Goal: Submit feedback/report problem: Submit feedback/report problem

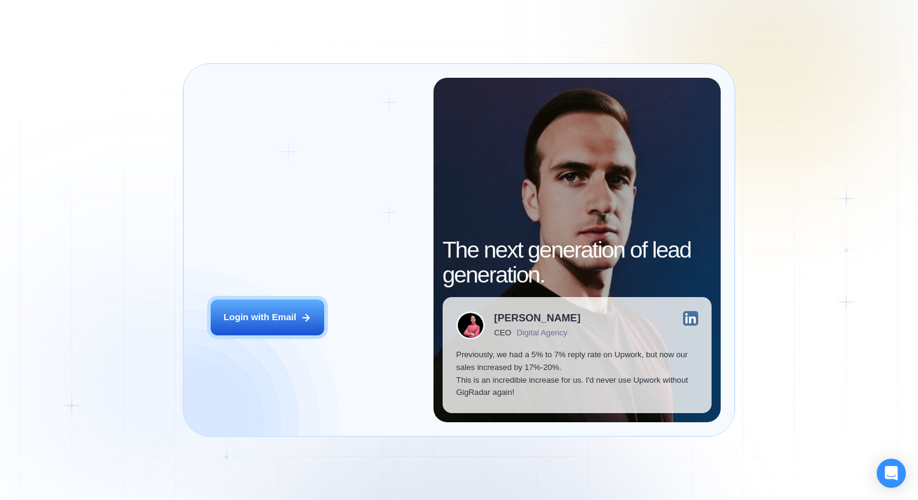
click at [271, 314] on div "Login with Email" at bounding box center [259, 317] width 73 height 13
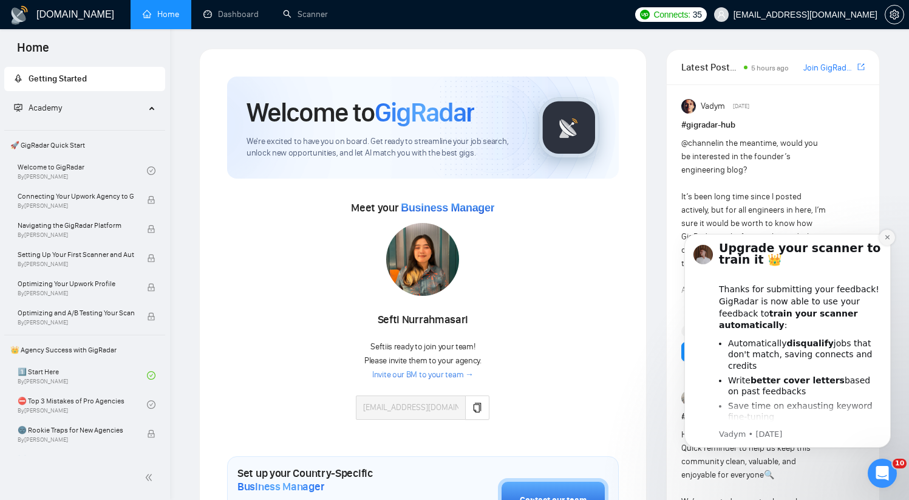
click at [886, 238] on icon "Dismiss notification" at bounding box center [887, 237] width 4 height 4
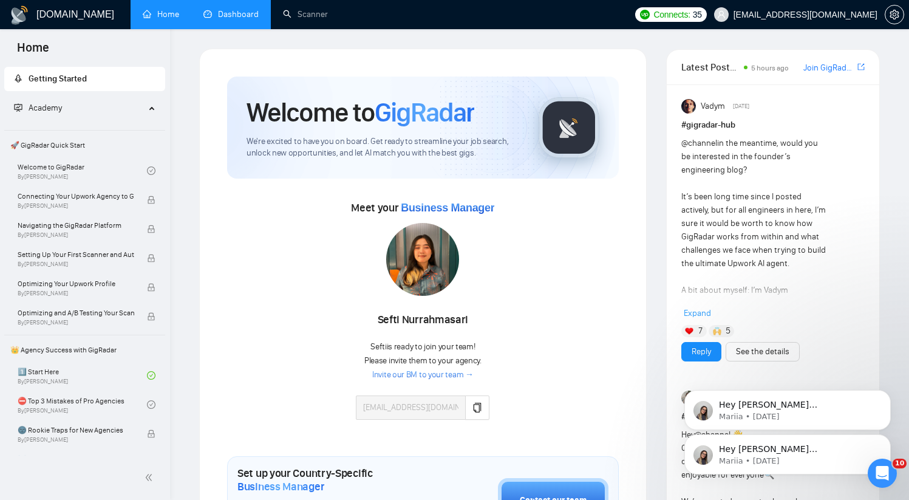
click at [222, 10] on link "Dashboard" at bounding box center [230, 14] width 55 height 10
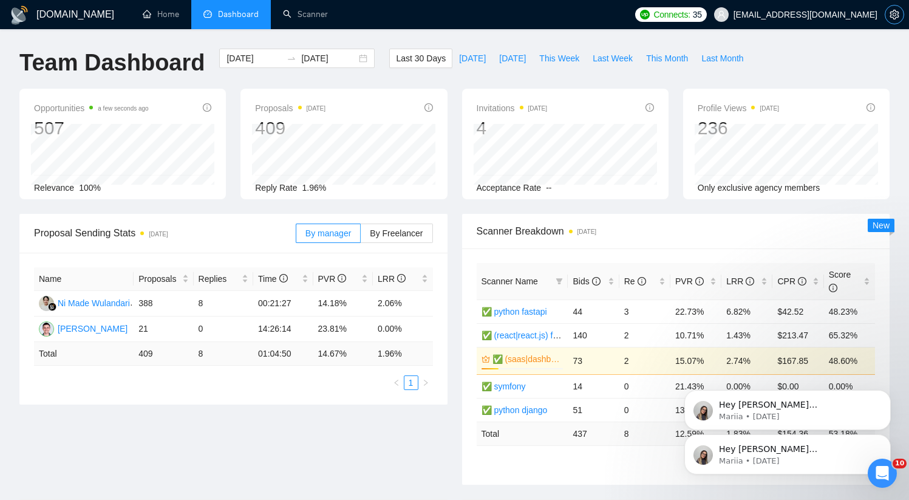
click at [894, 16] on icon "setting" at bounding box center [894, 15] width 9 height 10
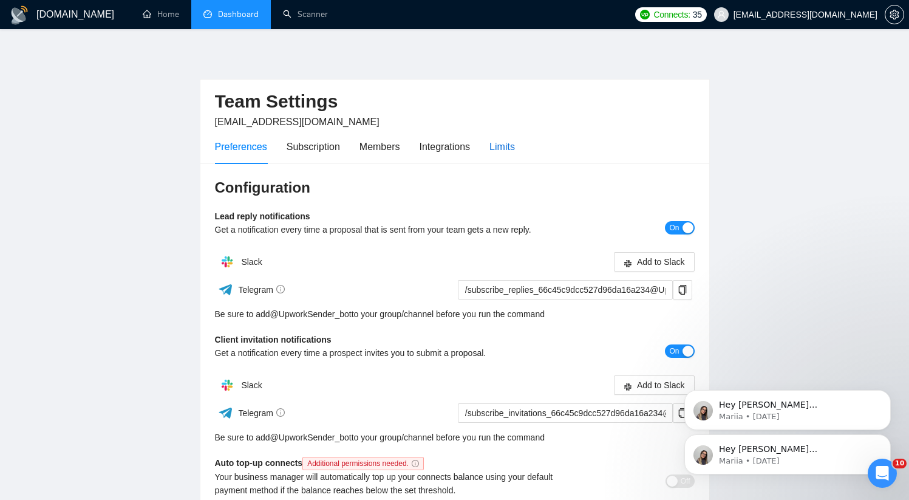
click at [502, 148] on div "Limits" at bounding box center [502, 146] width 26 height 15
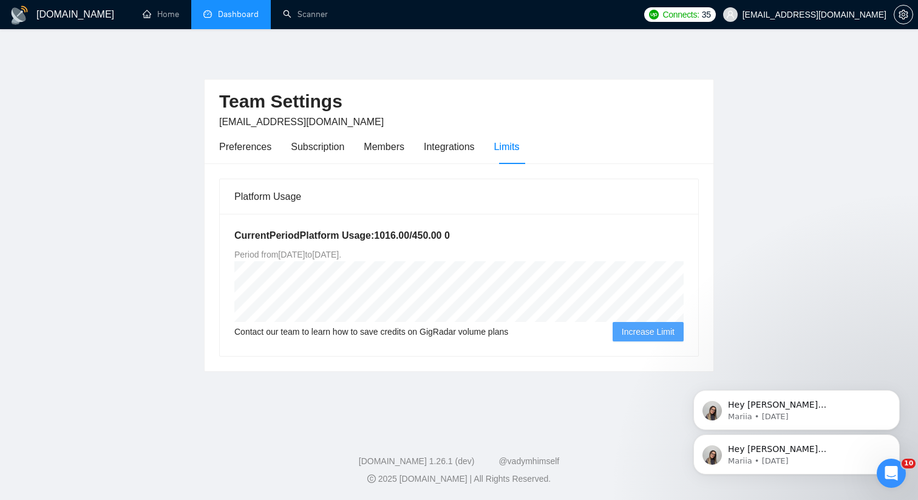
click at [237, 18] on link "Dashboard" at bounding box center [230, 14] width 55 height 10
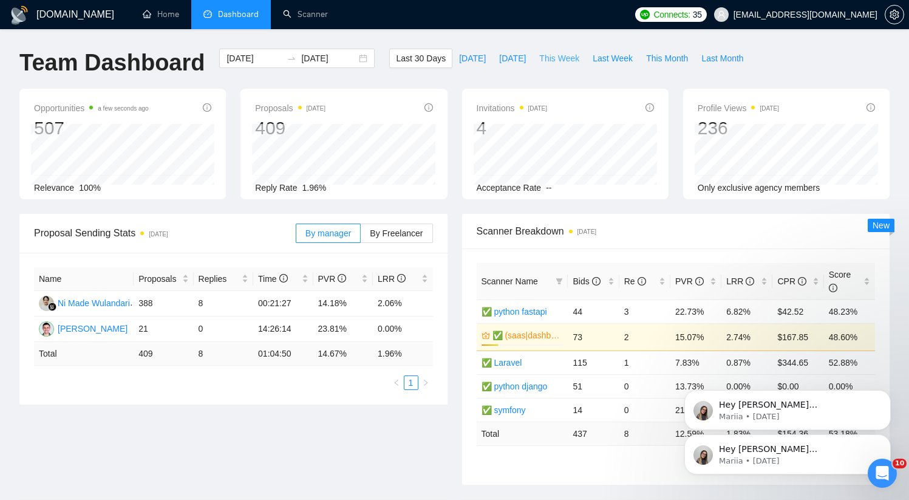
click at [562, 63] on span "This Week" at bounding box center [559, 58] width 40 height 13
type input "2025-10-13"
type input "2025-10-19"
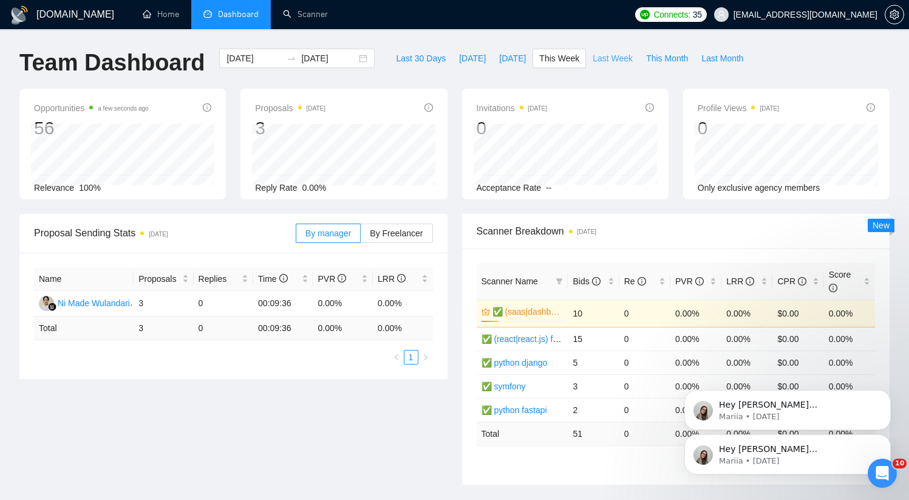
click at [605, 61] on span "Last Week" at bounding box center [613, 58] width 40 height 13
type input "2025-10-06"
type input "2025-10-12"
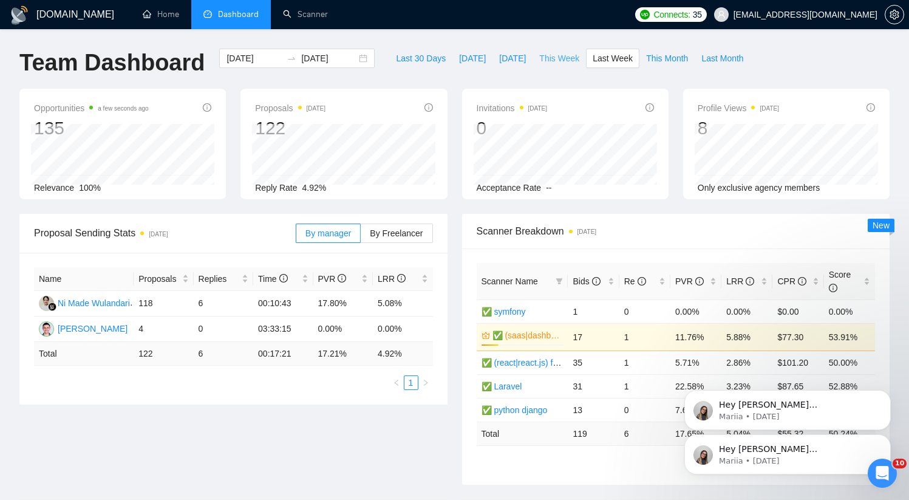
click at [554, 62] on span "This Week" at bounding box center [559, 58] width 40 height 13
type input "2025-10-13"
type input "2025-10-19"
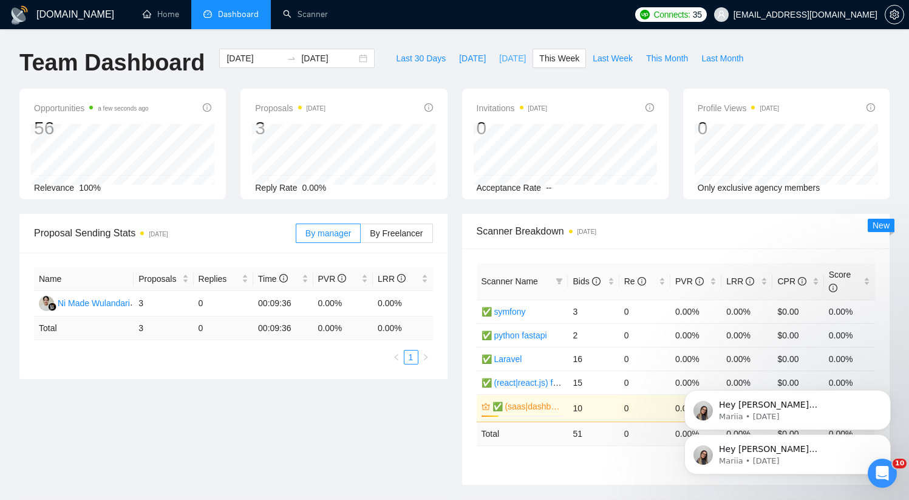
click at [508, 63] on span "Yesterday" at bounding box center [512, 58] width 27 height 13
type input "2025-10-14"
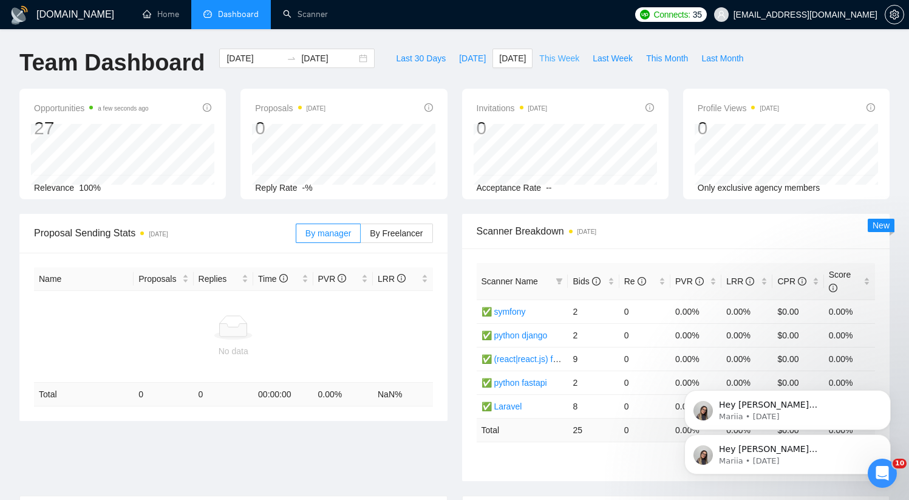
click at [556, 60] on span "This Week" at bounding box center [559, 58] width 40 height 13
type input "2025-10-13"
type input "2025-10-19"
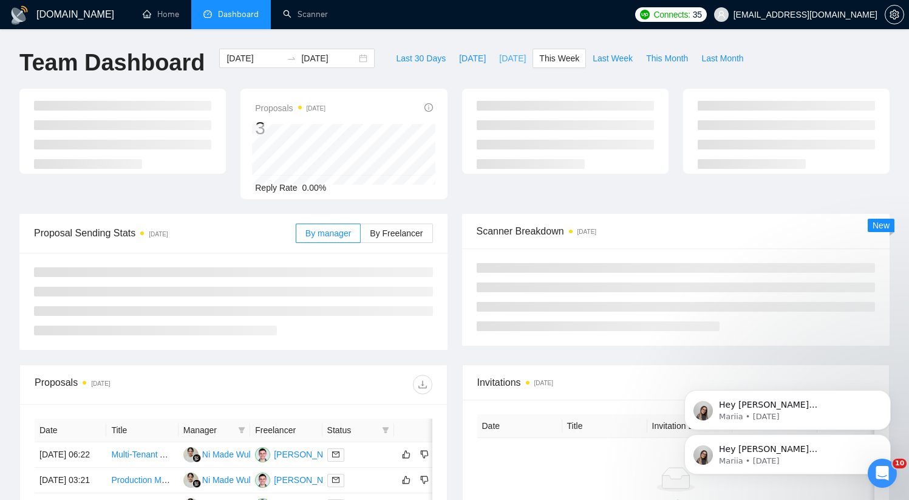
click at [499, 63] on span "Yesterday" at bounding box center [512, 58] width 27 height 13
type input "2025-10-14"
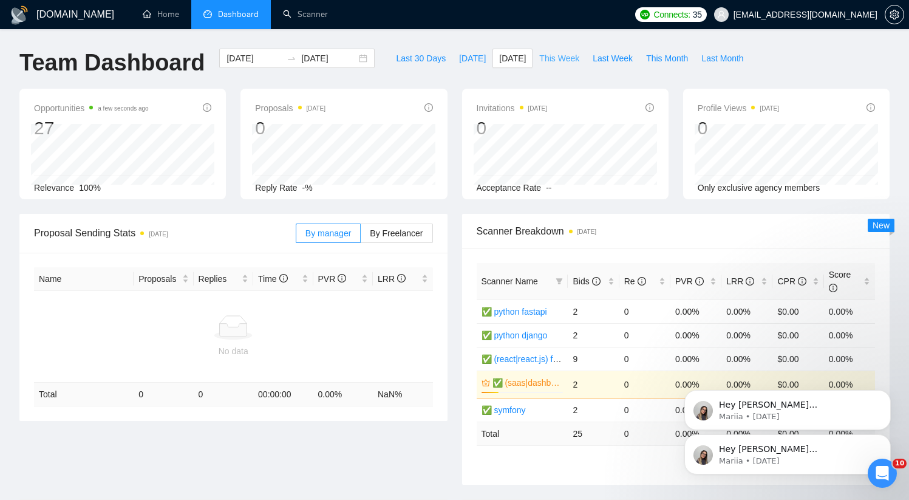
click at [554, 60] on span "This Week" at bounding box center [559, 58] width 40 height 13
type input "2025-10-13"
type input "2025-10-19"
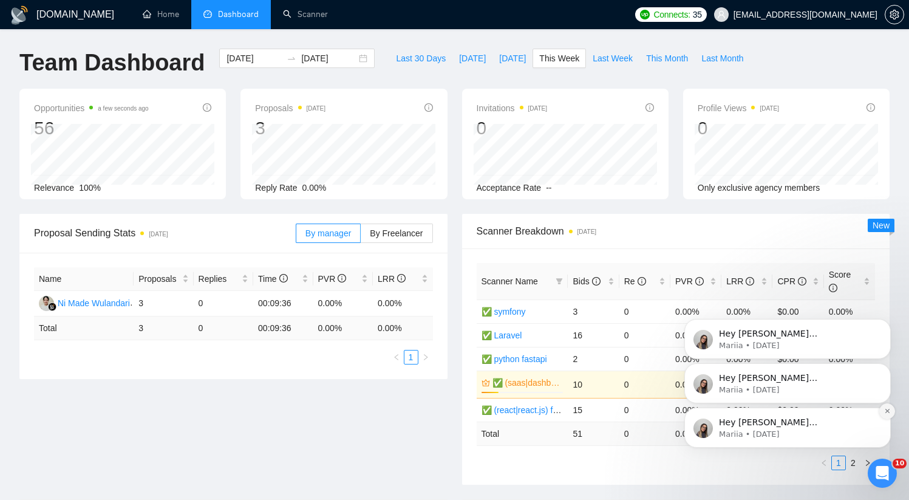
click at [886, 413] on icon "Dismiss notification" at bounding box center [887, 410] width 7 height 7
click at [886, 413] on icon "Dismiss notification" at bounding box center [887, 411] width 5 height 5
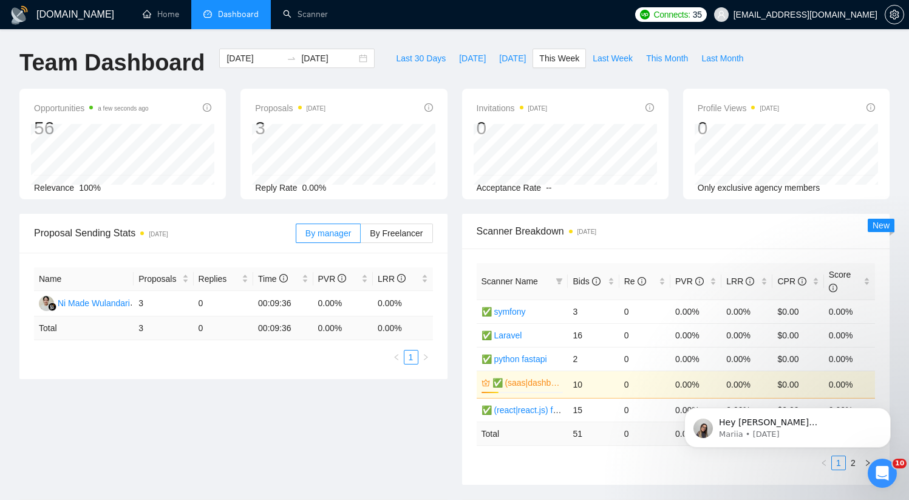
click at [886, 413] on icon "Dismiss notification" at bounding box center [887, 411] width 5 height 5
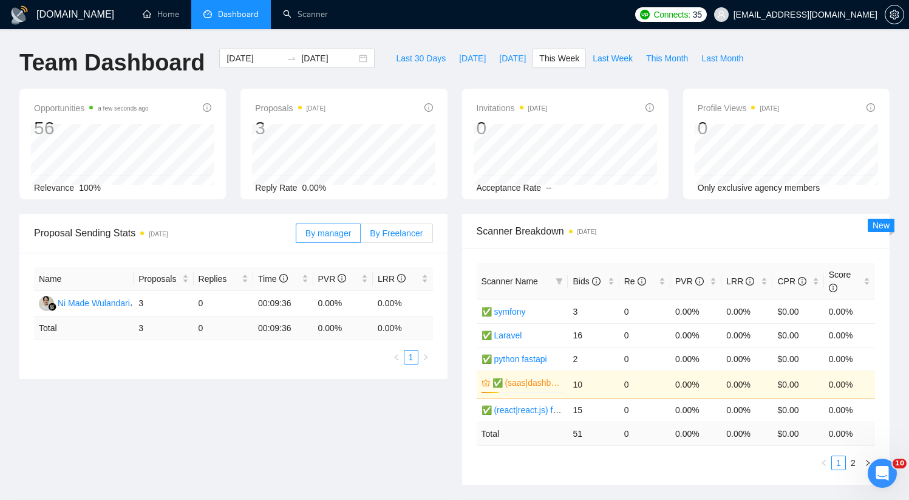
click at [370, 234] on span "By Freelancer" at bounding box center [396, 233] width 53 height 10
click at [361, 236] on input "By Freelancer" at bounding box center [361, 236] width 0 height 0
click at [390, 234] on span "By Freelancer" at bounding box center [396, 233] width 53 height 10
click at [361, 236] on input "By Freelancer" at bounding box center [361, 236] width 0 height 0
click at [313, 234] on span "By manager" at bounding box center [328, 233] width 46 height 10
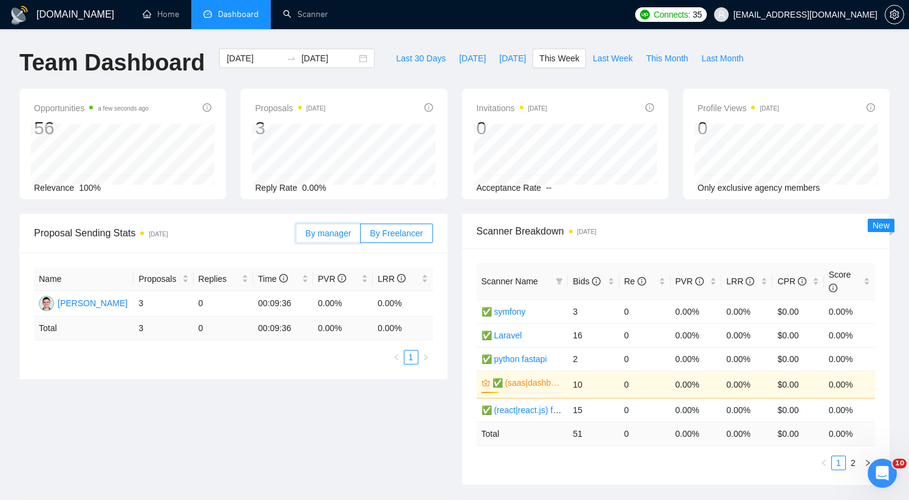
click at [296, 236] on input "By manager" at bounding box center [296, 236] width 0 height 0
click at [411, 235] on span "By Freelancer" at bounding box center [396, 233] width 53 height 10
click at [361, 236] on input "By Freelancer" at bounding box center [361, 236] width 0 height 0
click at [349, 234] on span "By manager" at bounding box center [328, 233] width 46 height 10
click at [296, 236] on input "By manager" at bounding box center [296, 236] width 0 height 0
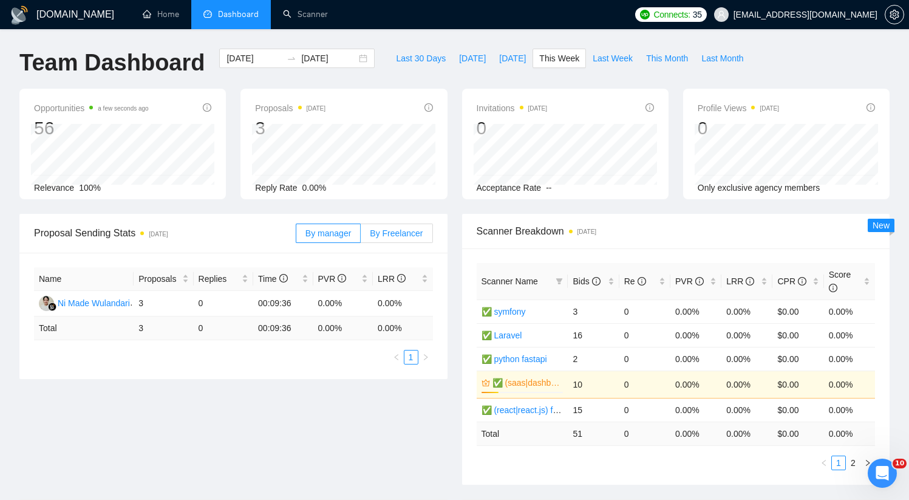
click at [420, 228] on span "By Freelancer" at bounding box center [396, 233] width 53 height 10
click at [361, 236] on input "By Freelancer" at bounding box center [361, 236] width 0 height 0
click at [324, 234] on span "By manager" at bounding box center [328, 233] width 46 height 10
click at [296, 236] on input "By manager" at bounding box center [296, 236] width 0 height 0
click at [160, 19] on link "Home" at bounding box center [161, 14] width 36 height 10
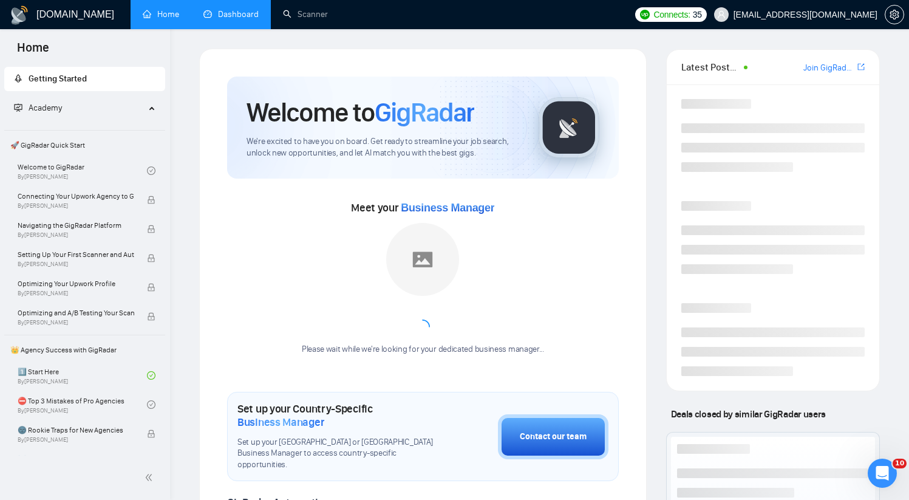
click at [224, 14] on link "Dashboard" at bounding box center [230, 14] width 55 height 10
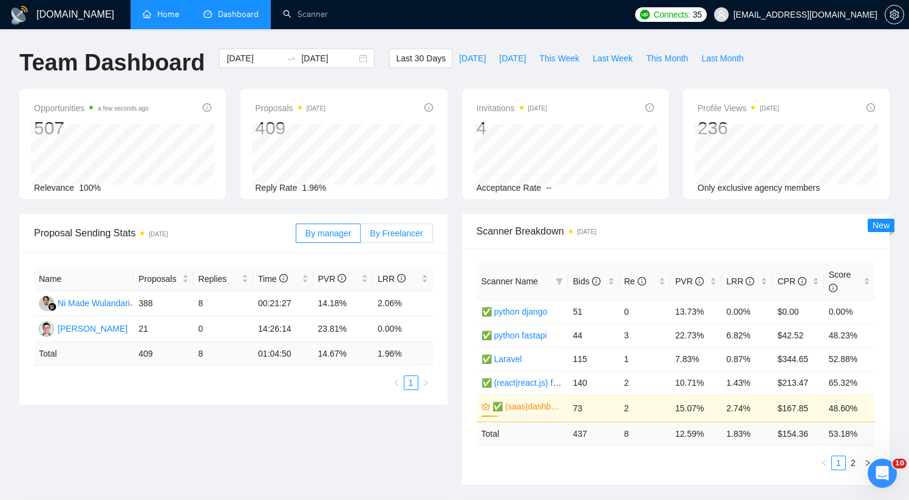
click at [378, 233] on span "By Freelancer" at bounding box center [396, 233] width 53 height 10
click at [361, 236] on input "By Freelancer" at bounding box center [361, 236] width 0 height 0
click at [339, 233] on span "By manager" at bounding box center [328, 233] width 46 height 10
click at [296, 236] on input "By manager" at bounding box center [296, 236] width 0 height 0
click at [596, 235] on time "2 days ago" at bounding box center [586, 231] width 19 height 7
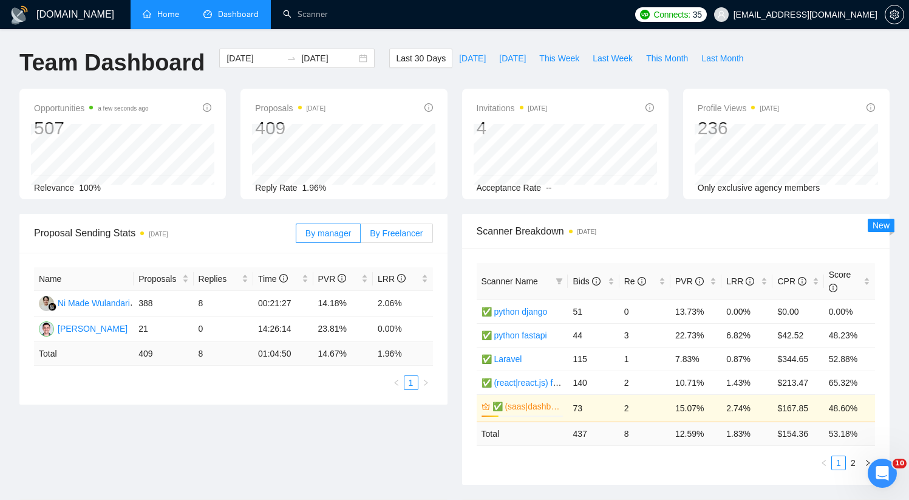
click at [403, 241] on label "By Freelancer" at bounding box center [397, 232] width 72 height 19
click at [361, 236] on input "By Freelancer" at bounding box center [361, 236] width 0 height 0
click at [306, 234] on span "By manager" at bounding box center [328, 233] width 46 height 10
click at [296, 236] on input "By manager" at bounding box center [296, 236] width 0 height 0
click at [882, 480] on div "Open Intercom Messenger" at bounding box center [880, 471] width 40 height 40
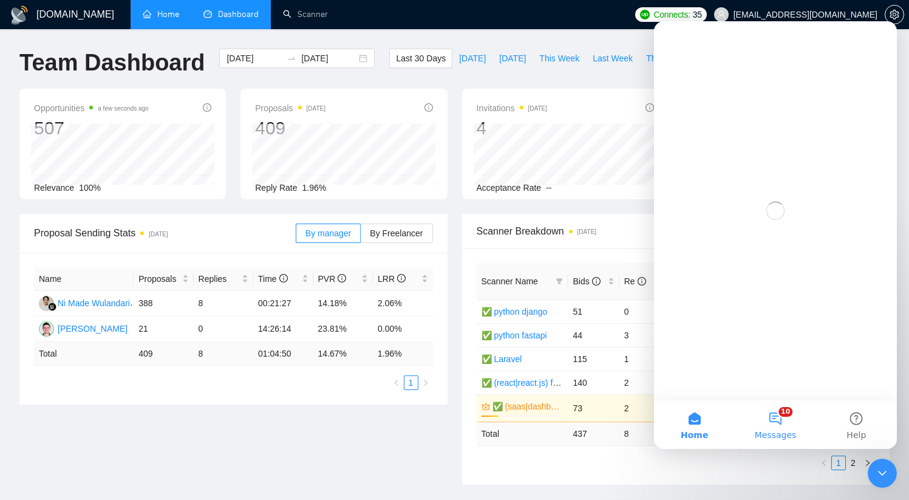
click at [774, 423] on button "10 Messages" at bounding box center [775, 424] width 81 height 49
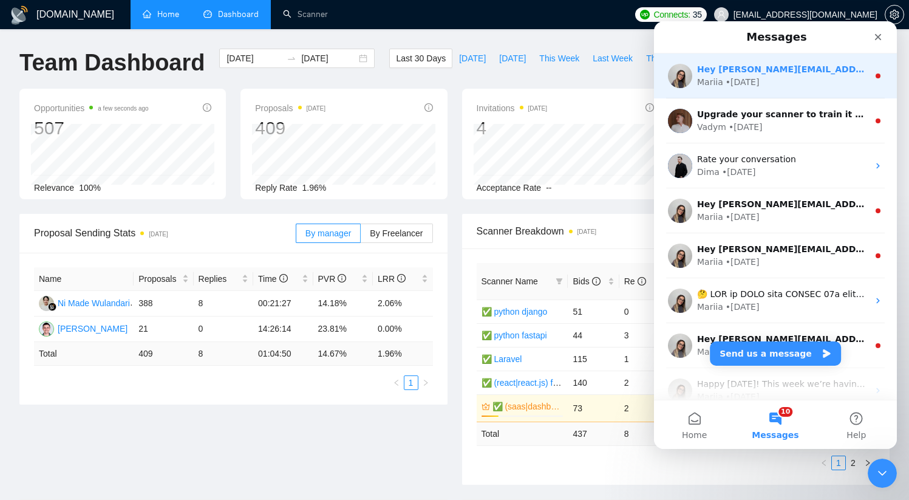
click at [776, 82] on div "Mariia • 1d ago" at bounding box center [782, 82] width 171 height 13
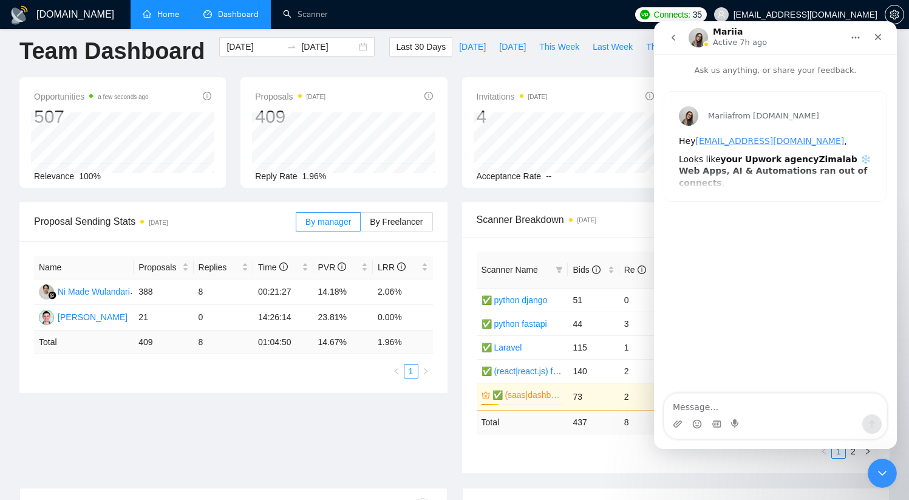
scroll to position [15, 0]
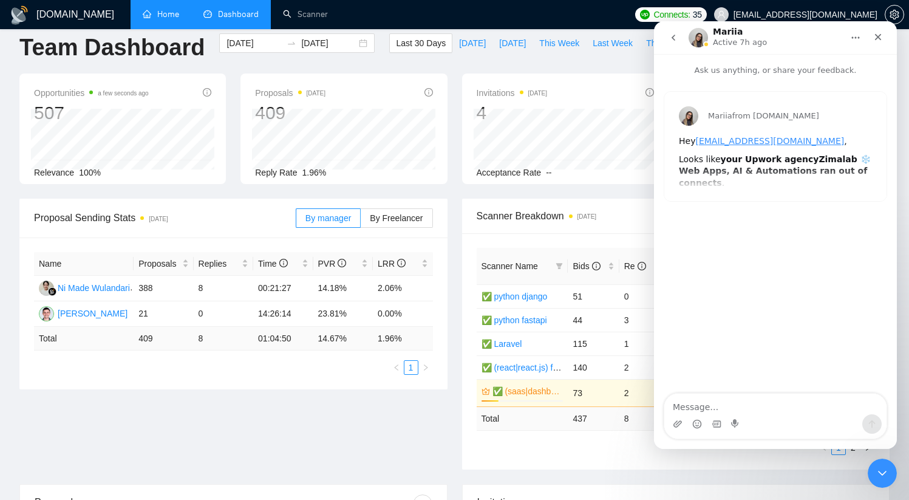
click at [722, 174] on div "Mariia from GigRadar.io Hey evgeny.pinigin@zimalab.com , Looks like your Upwork…" at bounding box center [775, 146] width 222 height 109
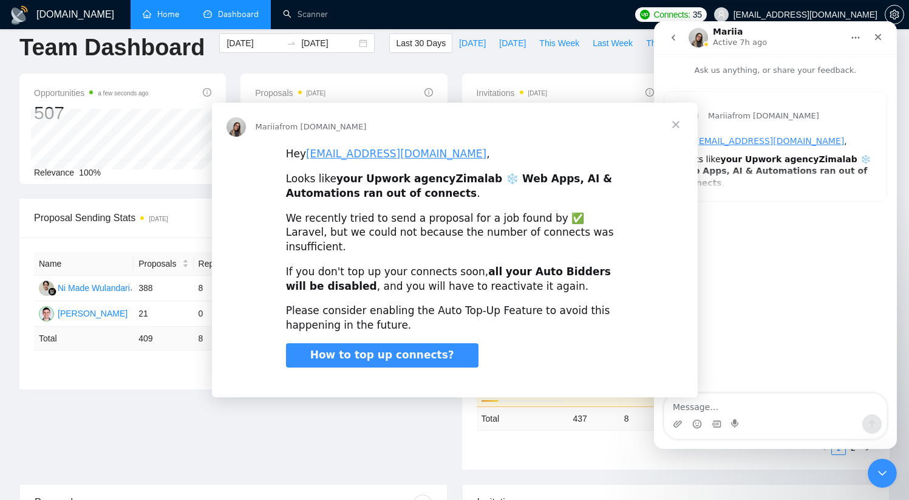
scroll to position [0, 0]
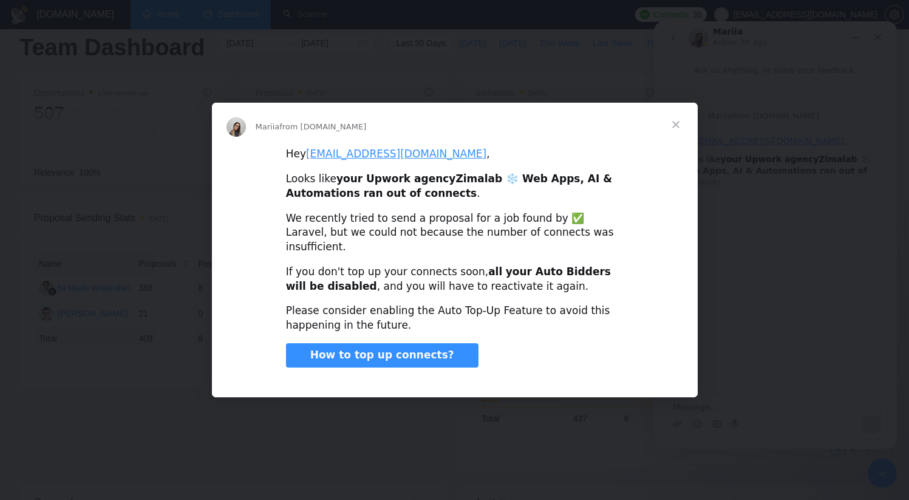
click at [679, 133] on span "Close" at bounding box center [676, 125] width 44 height 44
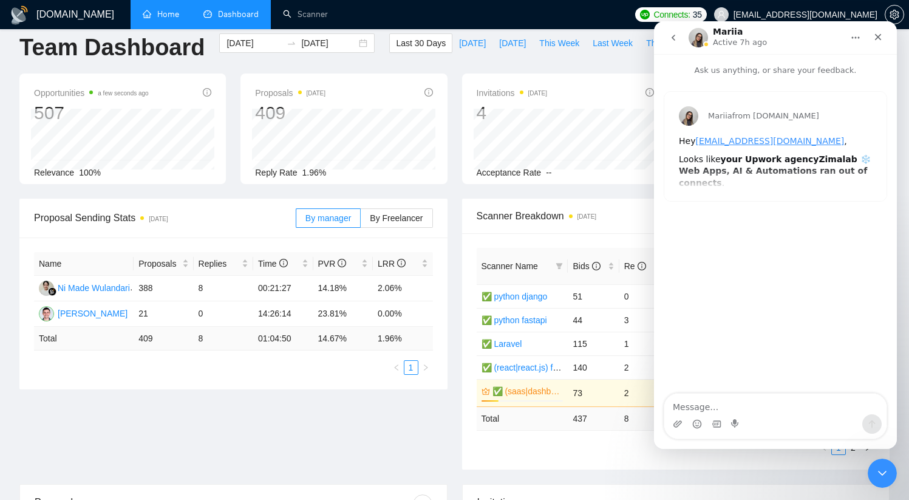
click at [673, 47] on button "go back" at bounding box center [673, 37] width 23 height 23
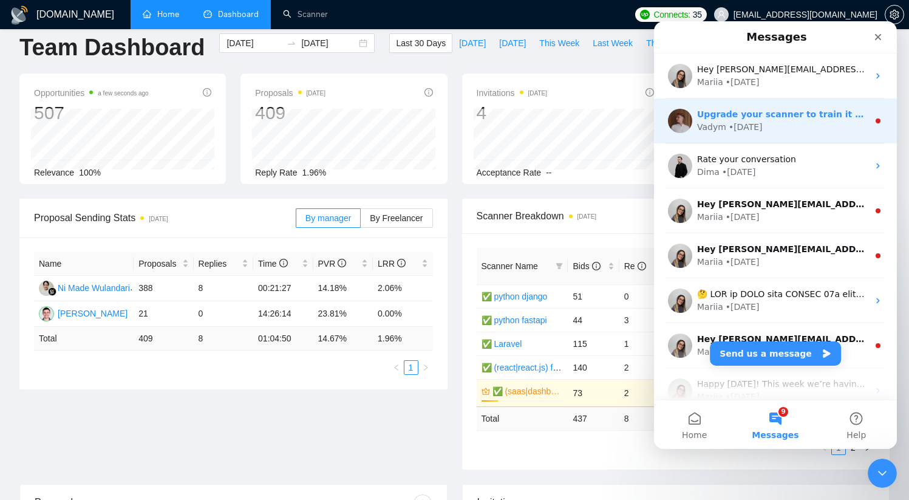
click at [721, 122] on div "Vadym" at bounding box center [711, 127] width 29 height 13
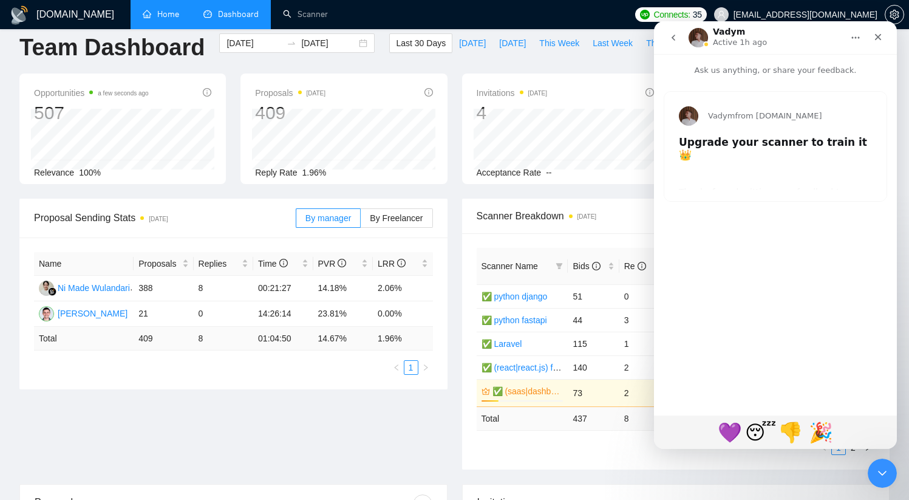
click at [677, 39] on icon "go back" at bounding box center [674, 38] width 10 height 10
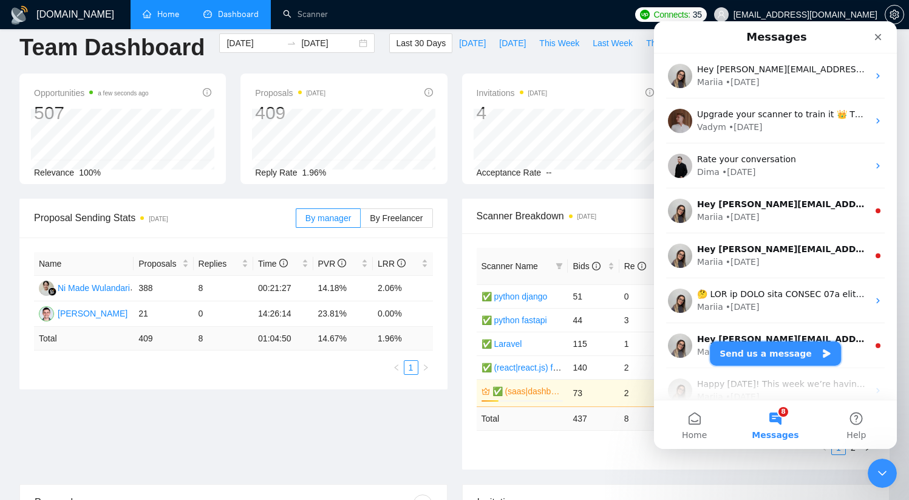
click at [750, 357] on button "Send us a message" at bounding box center [775, 353] width 131 height 24
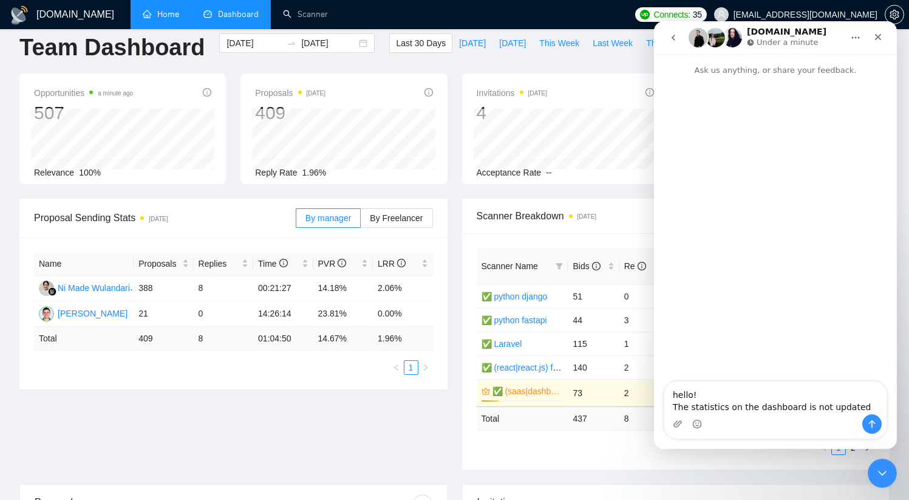
click at [821, 407] on textarea "hello! The statistics on the dashboard is not updated" at bounding box center [775, 397] width 222 height 33
click at [798, 394] on textarea "hello! The statistics on the dashboard is not getting updated for 2 days" at bounding box center [775, 391] width 222 height 45
click at [825, 395] on textarea "hello! The statistics on the dashboard have not updated for 2 days" at bounding box center [775, 391] width 222 height 45
click at [860, 396] on textarea "hello! The statistics on the dashboard have not updated for 2 days" at bounding box center [775, 391] width 222 height 45
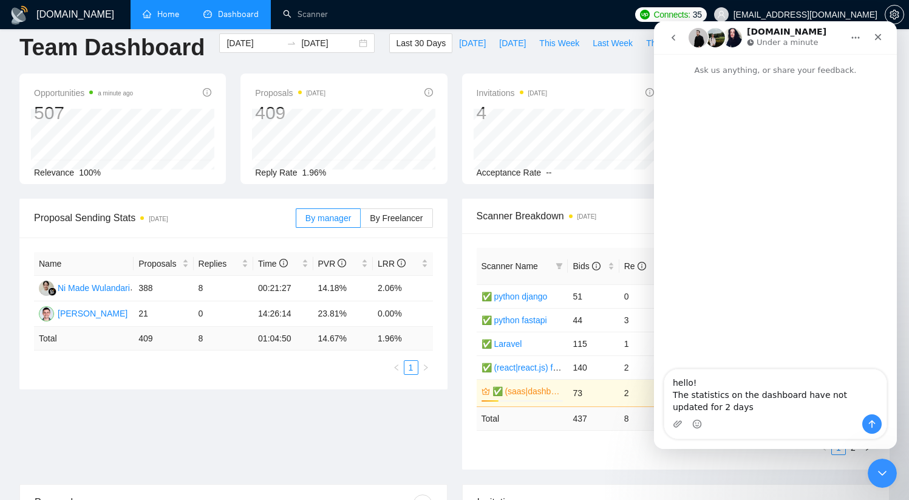
click at [870, 398] on textarea "hello! The statistics on the dashboard have not updated for 2 days" at bounding box center [775, 391] width 222 height 45
click at [831, 396] on textarea "hello! The statistics on the dashboard have not updated for 2 days" at bounding box center [775, 391] width 222 height 45
click at [835, 407] on textarea "hello! The statistics on the dashboard have not been updated for 2 days" at bounding box center [775, 391] width 222 height 45
type textarea "hello! The statistics on the dashboard have not been updated for 2 days"
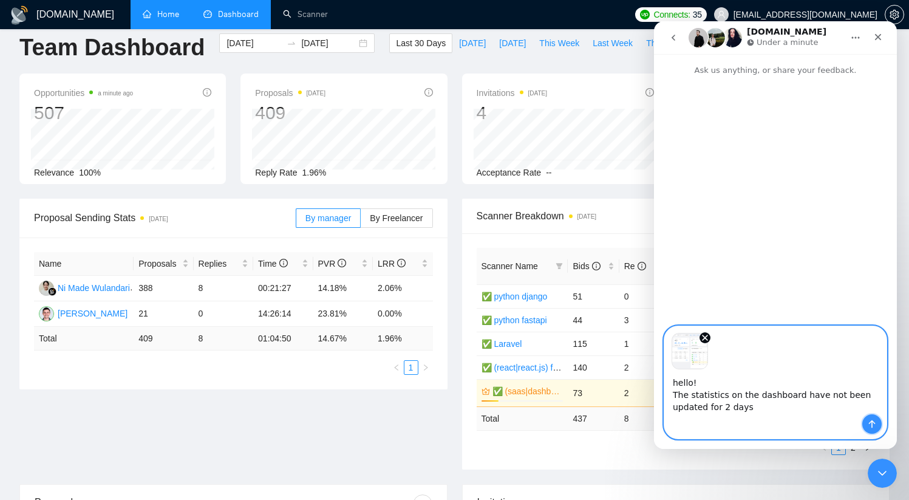
click at [867, 426] on icon "Send a message…" at bounding box center [872, 424] width 10 height 10
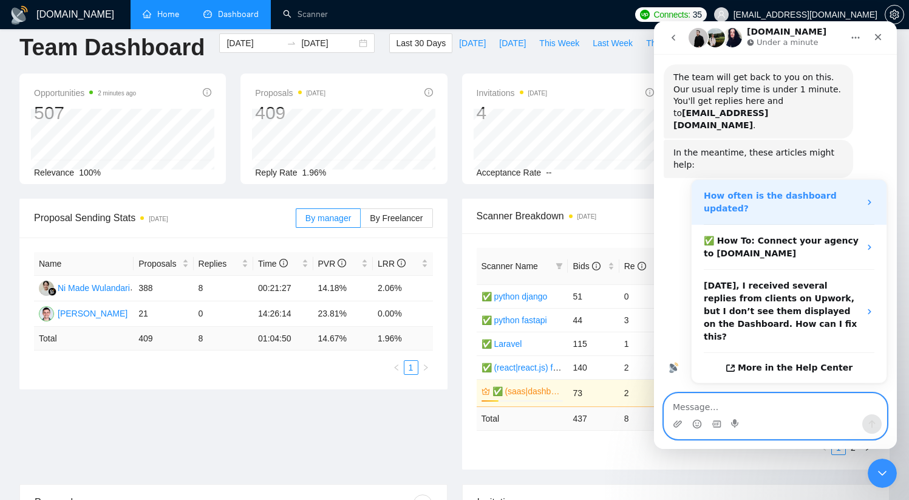
scroll to position [177, 0]
click at [729, 190] on strong "How often is the dashboard updated?" at bounding box center [770, 201] width 133 height 22
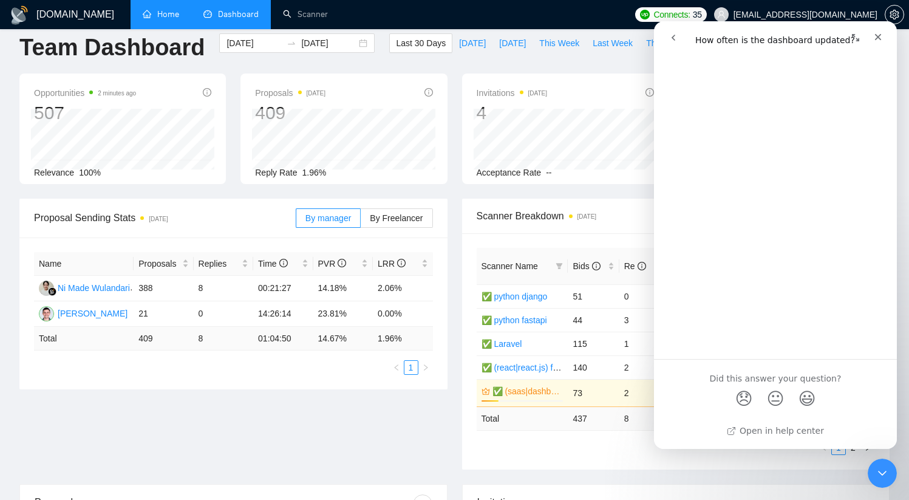
scroll to position [0, 0]
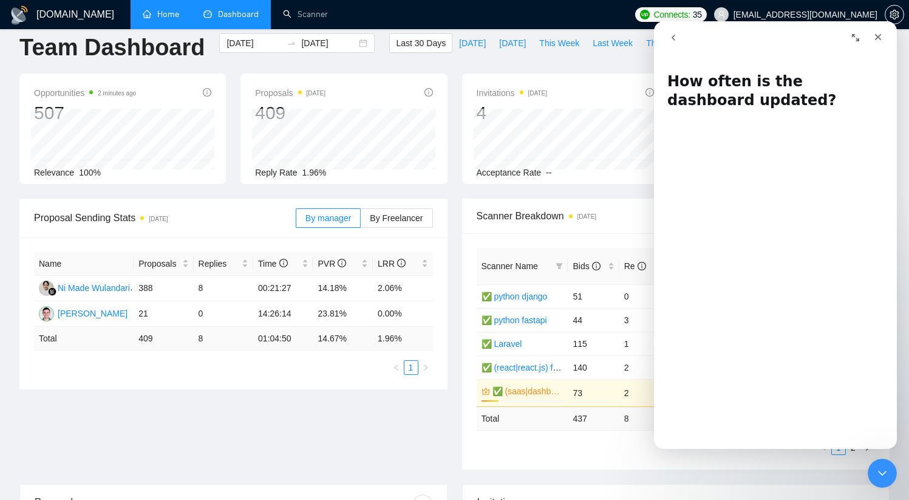
click at [672, 41] on icon "go back" at bounding box center [674, 38] width 10 height 10
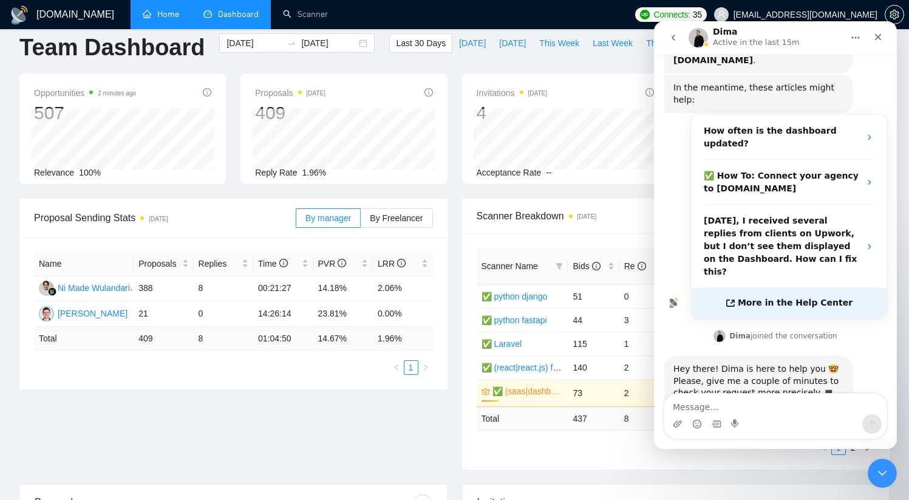
scroll to position [243, 0]
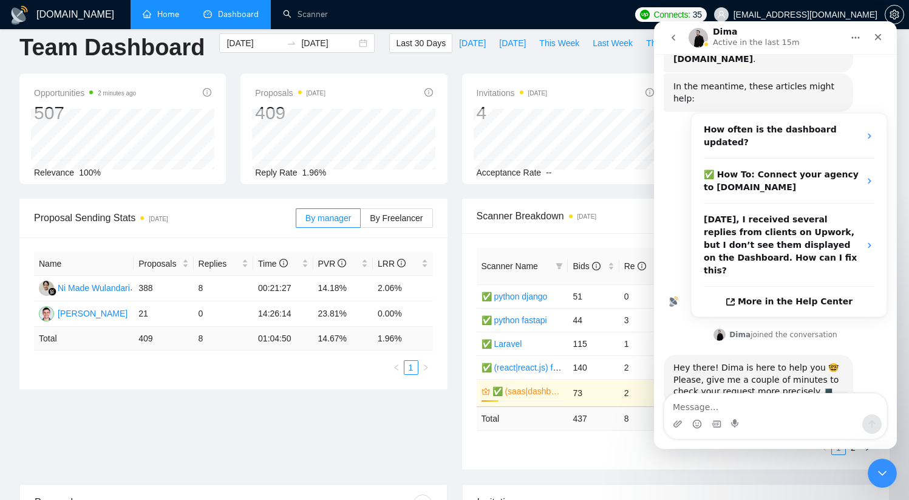
click at [849, 398] on icon "Add reaction" at bounding box center [850, 398] width 4 height 1
click at [718, 363] on span "👍" at bounding box center [716, 371] width 17 height 17
